Goal: Task Accomplishment & Management: Use online tool/utility

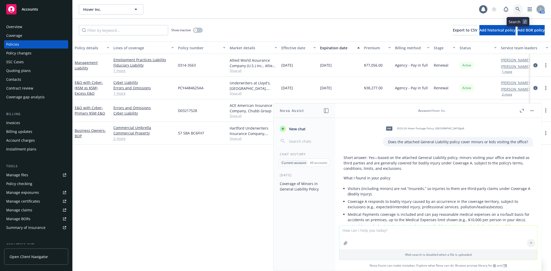
click at [516, 12] on link at bounding box center [518, 9] width 10 height 10
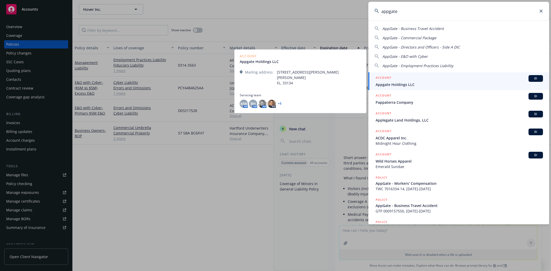
type input "appgate"
click at [451, 82] on span "Appgate Holdings LLC" at bounding box center [459, 84] width 167 height 5
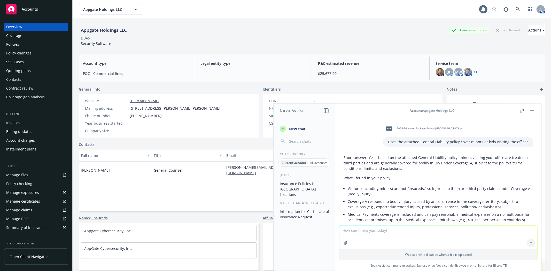
click at [23, 86] on div "Contract review" at bounding box center [19, 88] width 27 height 8
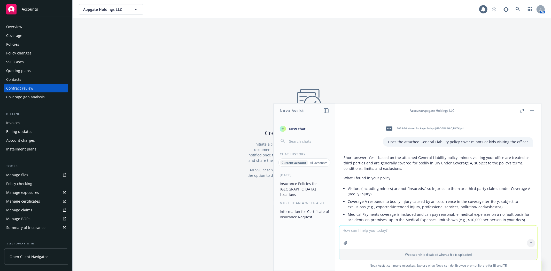
click at [532, 114] on button "button" at bounding box center [532, 111] width 6 height 6
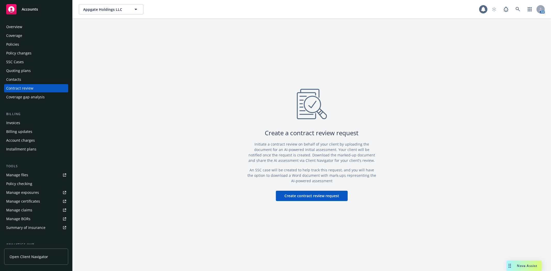
click at [306, 196] on button "Create contract review request" at bounding box center [312, 196] width 72 height 10
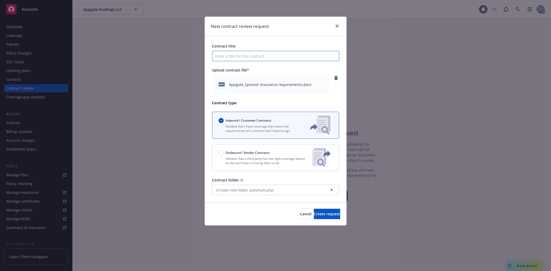
click at [228, 55] on input "Contract title" at bounding box center [275, 56] width 127 height 10
paste input "Appgate_Sponsor Insurance requirements"
type input "Appgate_Sponsor Insurance requirements"
click at [322, 212] on span "Create request" at bounding box center [327, 214] width 26 height 5
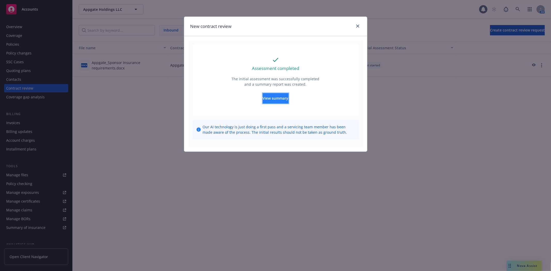
click at [272, 99] on span "View summary" at bounding box center [276, 98] width 26 height 5
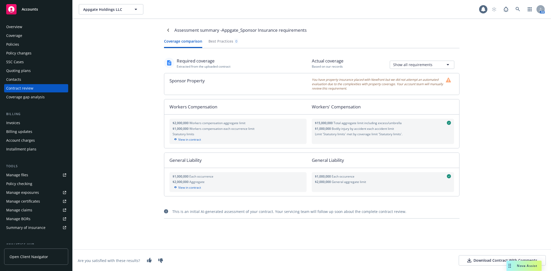
click at [489, 262] on div "Download Contract With Comments" at bounding box center [502, 260] width 70 height 5
click at [522, 9] on link at bounding box center [518, 9] width 10 height 10
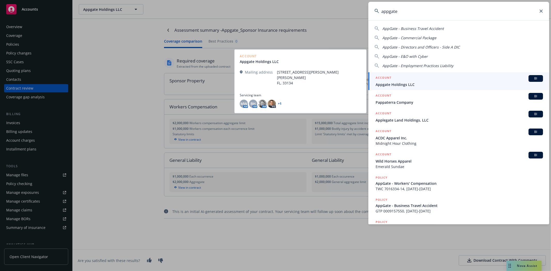
type input "appgate"
click at [428, 80] on div "ACCOUNT BI" at bounding box center [459, 78] width 167 height 7
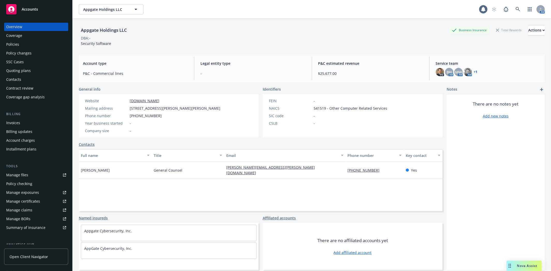
click at [32, 177] on link "Manage files" at bounding box center [36, 175] width 64 height 8
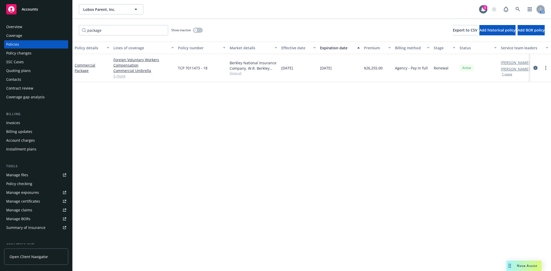
click at [36, 202] on div "Manage certificates" at bounding box center [23, 201] width 34 height 8
click at [480, 8] on div at bounding box center [483, 9] width 8 height 8
click at [373, 150] on div "Policy details Lines of coverage Policy number Market details Effective date Ex…" at bounding box center [312, 157] width 478 height 230
click at [153, 130] on div "Policy details Lines of coverage Policy number Market details Effective date Ex…" at bounding box center [312, 157] width 478 height 230
click at [29, 203] on div "Manage certificates" at bounding box center [23, 201] width 34 height 8
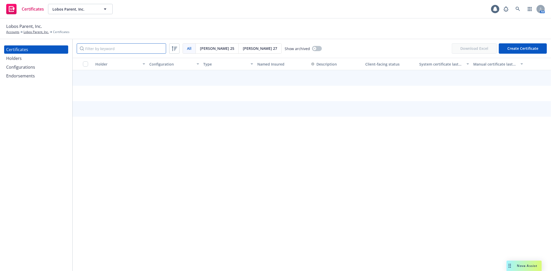
click at [155, 50] on input "Filter by keyword" at bounding box center [121, 48] width 89 height 10
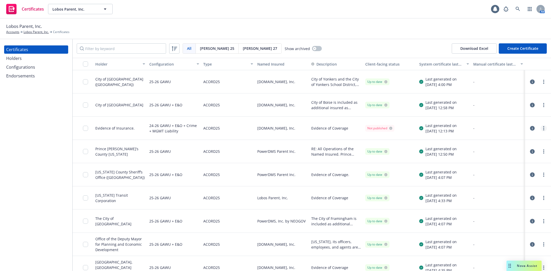
click at [543, 128] on circle "more" at bounding box center [543, 128] width 1 height 1
click at [499, 220] on link "Preview a new version" at bounding box center [501, 222] width 83 height 10
click at [91, 47] on input "Filter by keyword" at bounding box center [121, 48] width 89 height 10
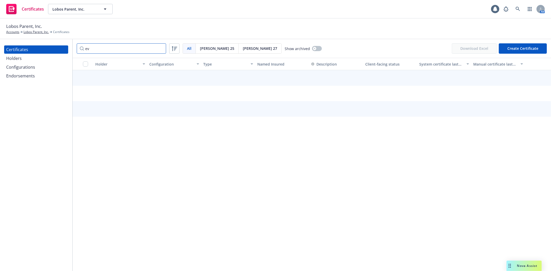
type input "e"
click at [20, 56] on div "Holders" at bounding box center [14, 58] width 16 height 8
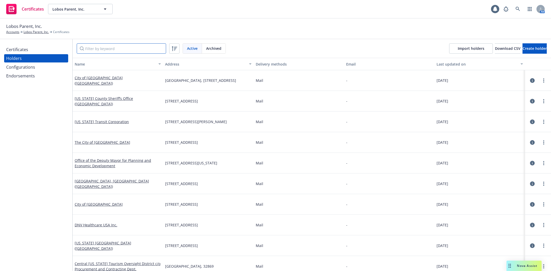
click at [96, 47] on input "Filter by keyword" at bounding box center [121, 48] width 89 height 10
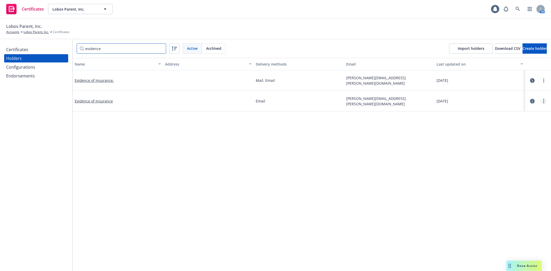
type input "evidence"
click at [541, 101] on link "more" at bounding box center [544, 101] width 6 height 6
drag, startPoint x: 316, startPoint y: 180, endPoint x: 358, endPoint y: 164, distance: 44.5
click at [530, 101] on icon "button" at bounding box center [532, 101] width 5 height 5
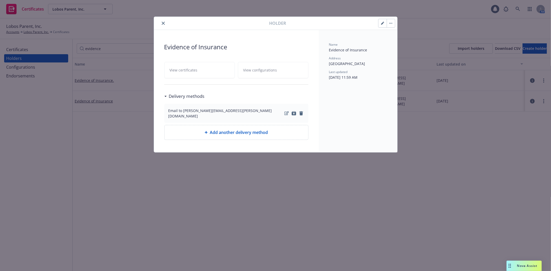
click at [162, 23] on icon "close" at bounding box center [163, 23] width 3 height 3
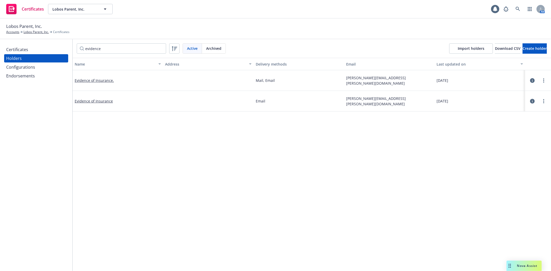
click at [530, 102] on icon "button" at bounding box center [532, 101] width 5 height 5
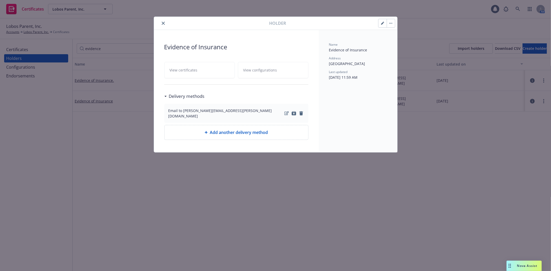
click at [159, 19] on div "Holder" at bounding box center [275, 23] width 243 height 13
click at [165, 24] on button "close" at bounding box center [163, 23] width 6 height 6
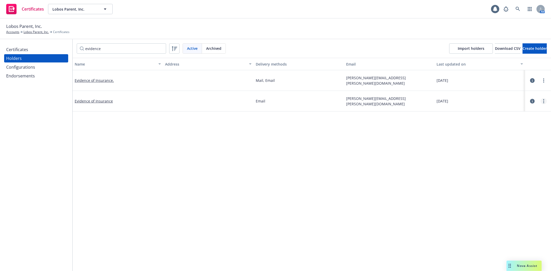
click at [541, 101] on link "more" at bounding box center [544, 101] width 6 height 6
drag, startPoint x: 262, startPoint y: 165, endPoint x: 243, endPoint y: 151, distance: 23.7
click at [107, 100] on link "Evidence of Insurance" at bounding box center [94, 101] width 38 height 5
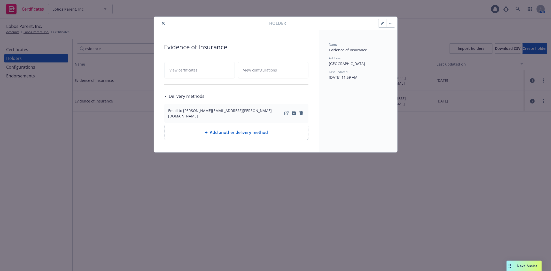
click at [166, 23] on button "close" at bounding box center [163, 23] width 6 height 6
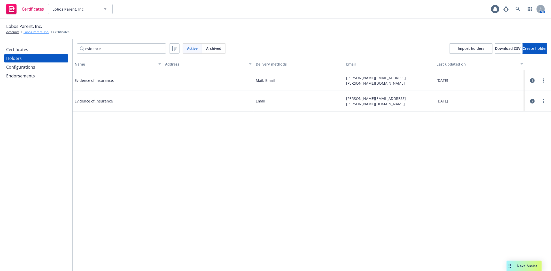
click at [37, 32] on link "Lobos Parent, Inc." at bounding box center [36, 32] width 25 height 5
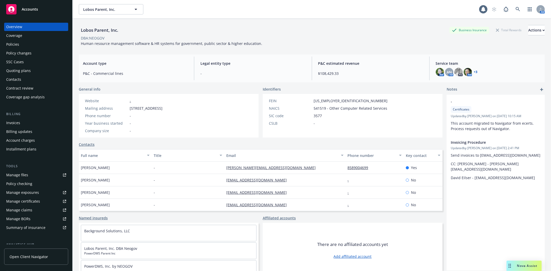
click at [33, 201] on div "Manage certificates" at bounding box center [23, 201] width 34 height 8
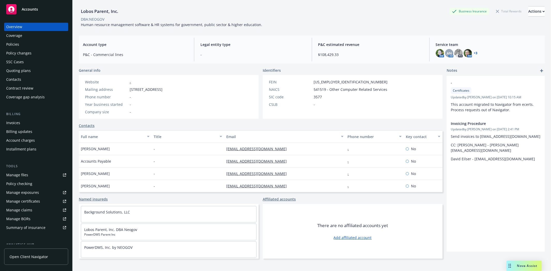
click at [86, 200] on link "Named insureds" at bounding box center [93, 199] width 29 height 5
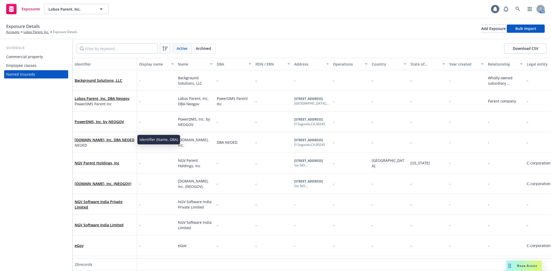
click at [115, 137] on link "Governmentjobs.com, Inc. DBA NEOED" at bounding box center [105, 139] width 60 height 5
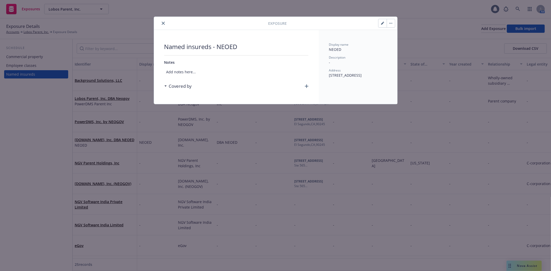
click at [379, 24] on button "button" at bounding box center [383, 23] width 8 height 8
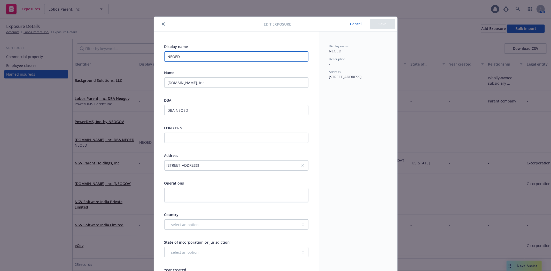
click at [180, 56] on input "NEOED" at bounding box center [236, 56] width 144 height 10
type input "NEOGOV"
click at [351, 25] on button "Cancel" at bounding box center [356, 24] width 28 height 10
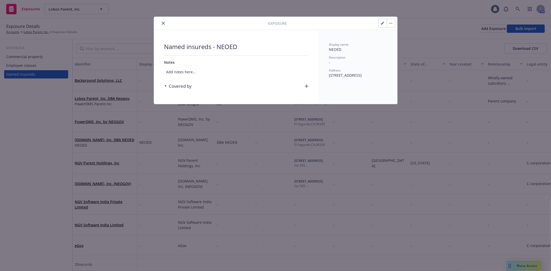
click at [163, 25] on button "close" at bounding box center [163, 23] width 6 height 6
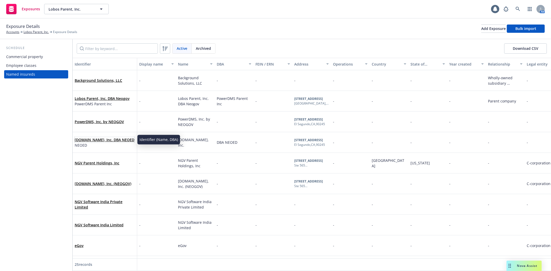
click at [105, 137] on link "Governmentjobs.com, Inc. DBA NEOED" at bounding box center [105, 139] width 60 height 5
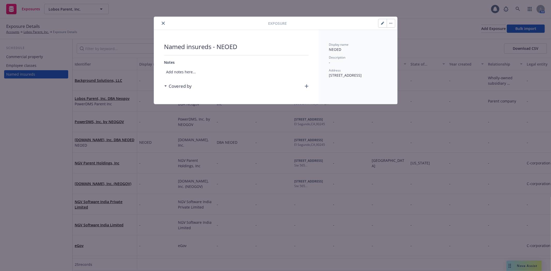
click at [382, 21] on button "button" at bounding box center [383, 23] width 8 height 8
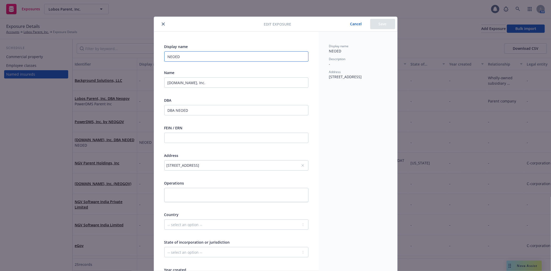
click at [191, 56] on input "NEOED" at bounding box center [236, 56] width 144 height 10
type input "NEOGOV"
click at [197, 111] on input "DBA NEOED" at bounding box center [236, 110] width 144 height 10
type input "DBA NEOGOV"
click at [383, 26] on button "Save" at bounding box center [382, 24] width 25 height 10
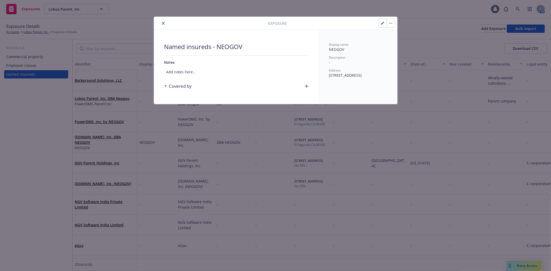
click at [164, 22] on icon "close" at bounding box center [163, 23] width 3 height 3
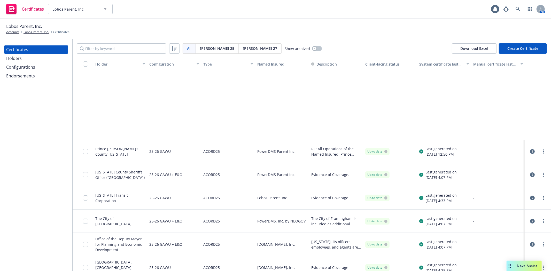
scroll to position [962, 0]
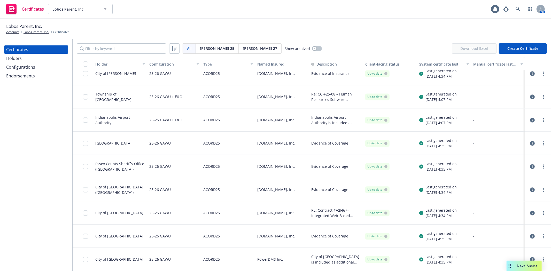
click at [25, 59] on div "Holders" at bounding box center [36, 58] width 60 height 8
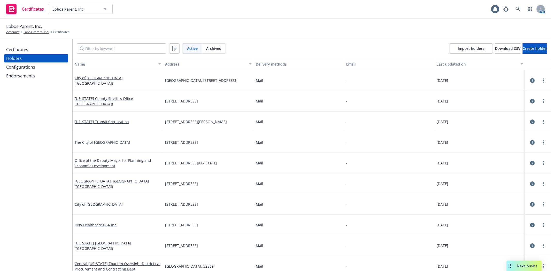
click at [23, 67] on div "Configurations" at bounding box center [20, 67] width 29 height 8
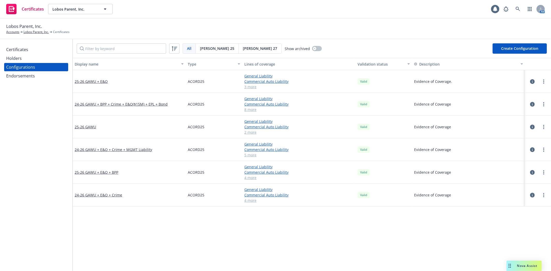
click at [24, 73] on div "Endorsements" at bounding box center [20, 76] width 29 height 8
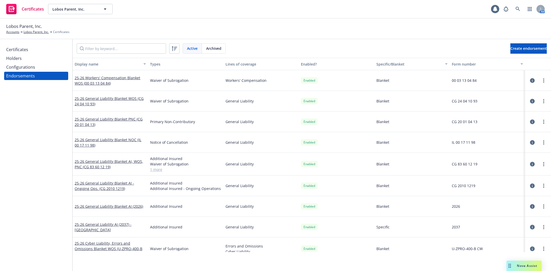
click at [20, 50] on div "Certificates" at bounding box center [17, 49] width 22 height 8
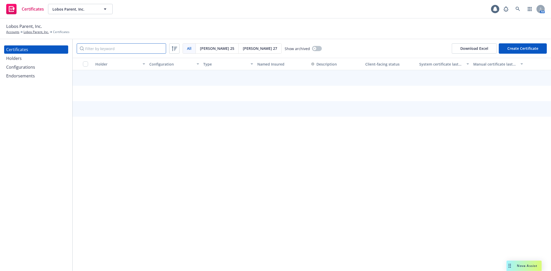
click at [133, 48] on input "Filter by keyword" at bounding box center [121, 48] width 89 height 10
type input "evidence"
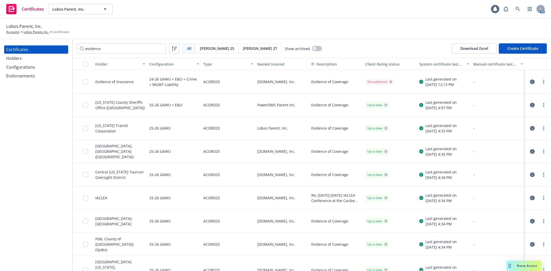
click at [8, 61] on div "Holders" at bounding box center [14, 58] width 16 height 8
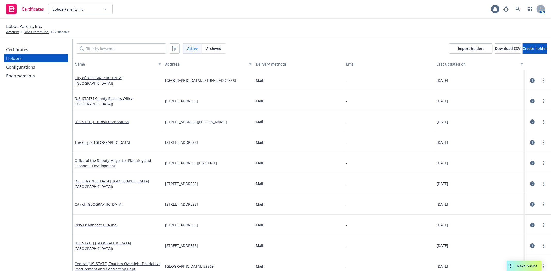
click at [13, 69] on div "Configurations" at bounding box center [20, 67] width 29 height 8
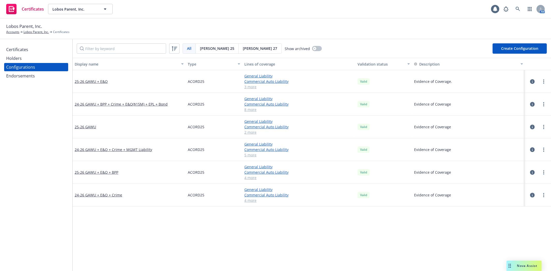
click at [34, 50] on div "Certificates" at bounding box center [36, 49] width 60 height 8
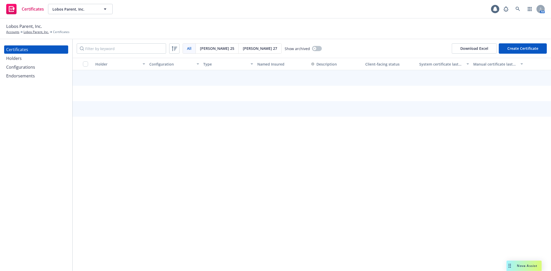
click at [516, 47] on button "Create Certificate" at bounding box center [523, 48] width 48 height 10
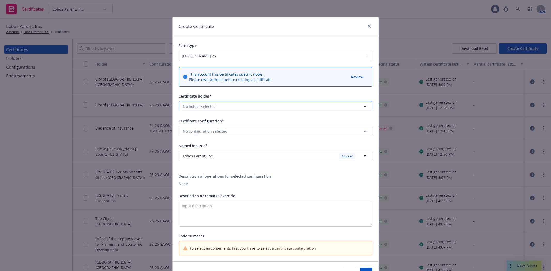
click at [225, 106] on button "No holder selected" at bounding box center [276, 106] width 194 height 10
type input "evidence"
click at [221, 140] on div "Evidence of Insurance [GEOGRAPHIC_DATA]" at bounding box center [275, 143] width 187 height 13
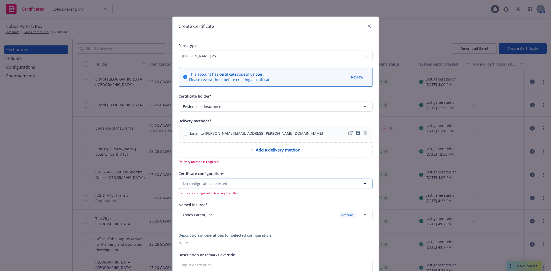
click at [229, 185] on button "No configuration selected" at bounding box center [276, 184] width 194 height 10
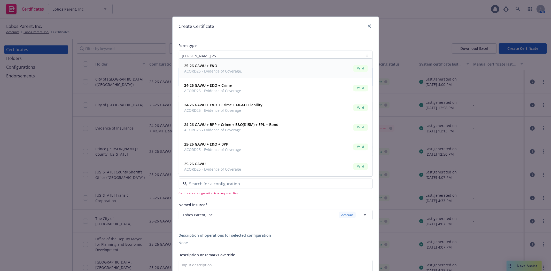
click at [226, 68] on span "25-26 GAWU + E&O" at bounding box center [213, 65] width 58 height 5
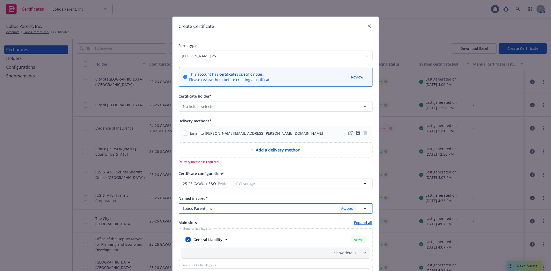
click at [283, 210] on div "Lobos Parent, Inc. Account" at bounding box center [272, 208] width 179 height 6
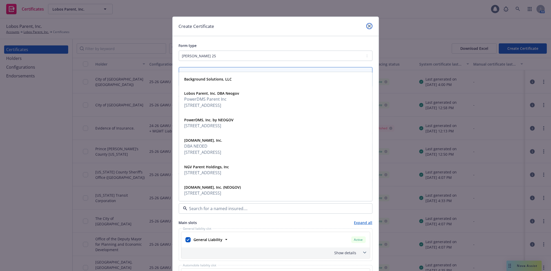
click at [368, 27] on icon "close" at bounding box center [369, 26] width 3 height 3
